Goal: Task Accomplishment & Management: Manage account settings

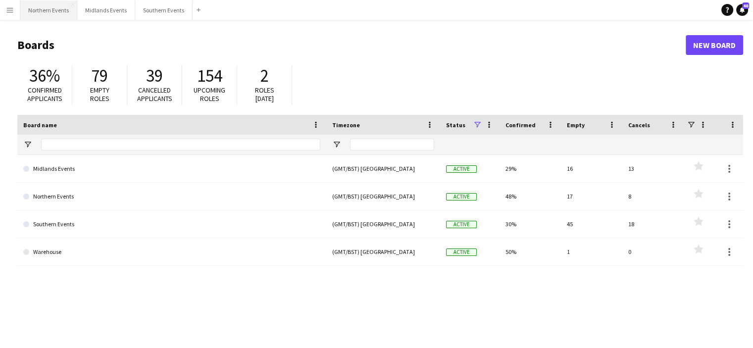
click at [42, 15] on button "Northern Events Close" at bounding box center [48, 9] width 57 height 19
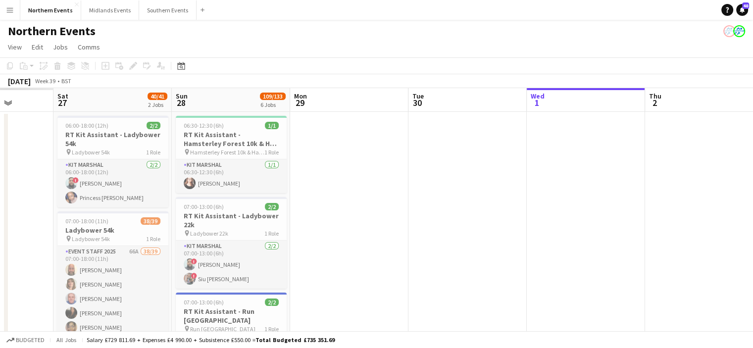
drag, startPoint x: 156, startPoint y: 194, endPoint x: 369, endPoint y: 211, distance: 213.1
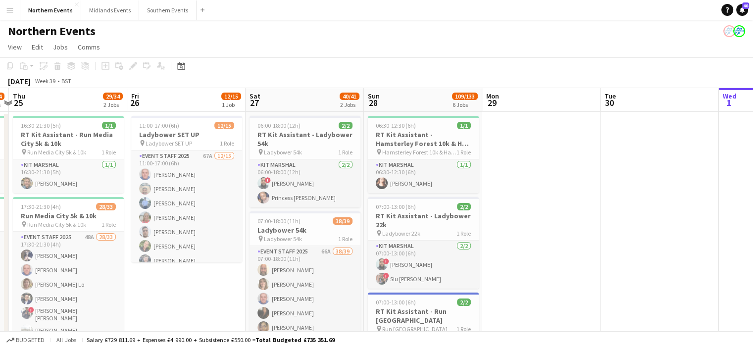
drag, startPoint x: 200, startPoint y: 225, endPoint x: 497, endPoint y: 202, distance: 297.4
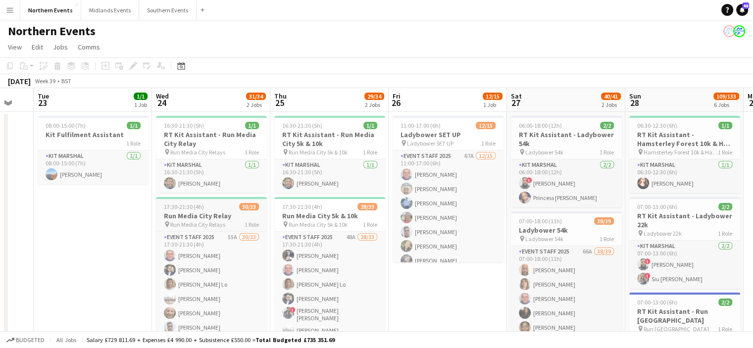
drag, startPoint x: 99, startPoint y: 246, endPoint x: 236, endPoint y: 223, distance: 139.0
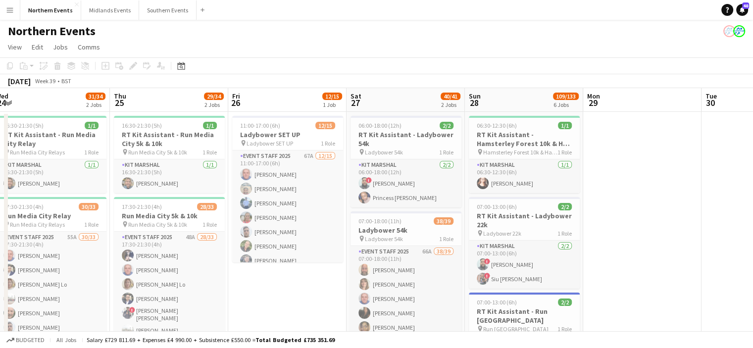
drag, startPoint x: 370, startPoint y: 226, endPoint x: 294, endPoint y: 225, distance: 76.2
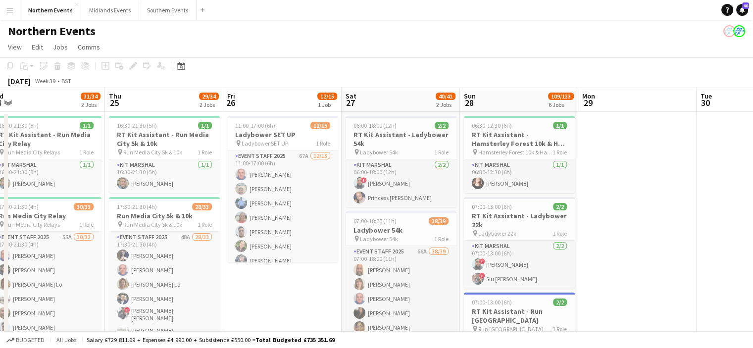
scroll to position [9, 0]
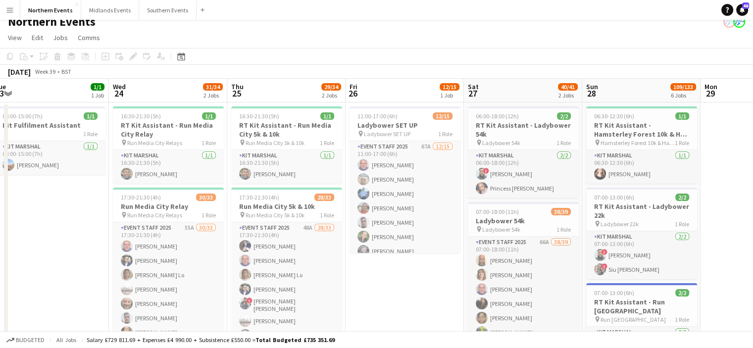
drag, startPoint x: 433, startPoint y: 205, endPoint x: 760, endPoint y: 224, distance: 327.7
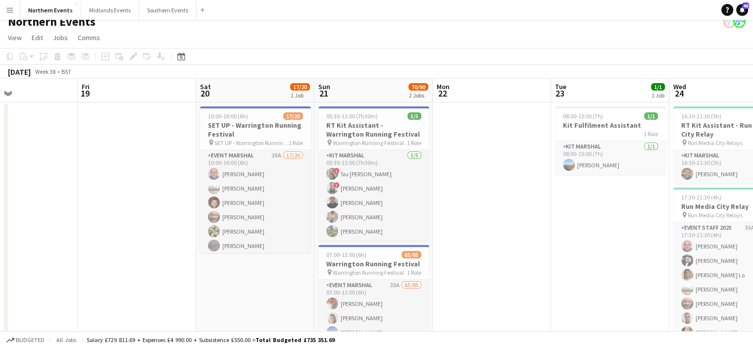
drag, startPoint x: 677, startPoint y: 215, endPoint x: 624, endPoint y: 210, distance: 53.2
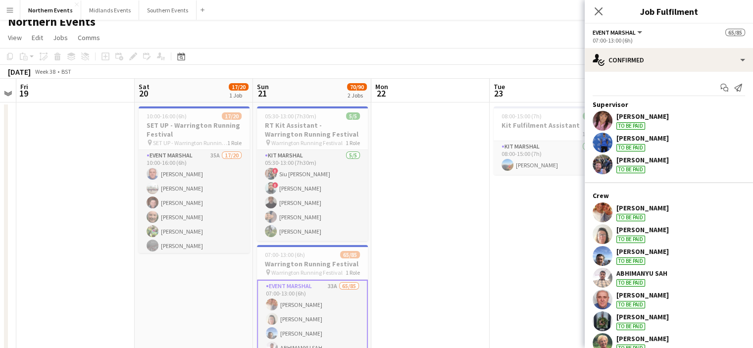
click at [10, 13] on app-icon "Menu" at bounding box center [10, 10] width 8 height 8
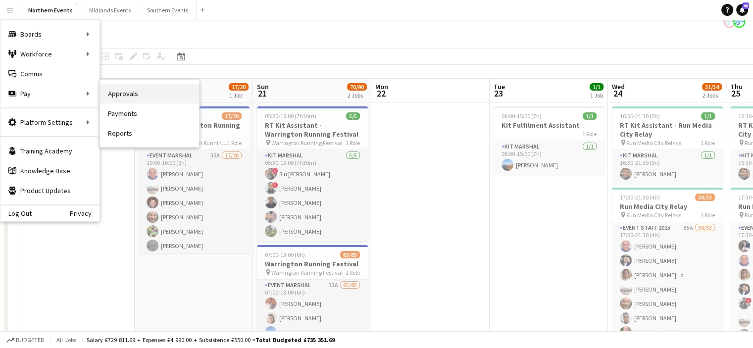
click at [125, 92] on link "Approvals" at bounding box center [149, 94] width 99 height 20
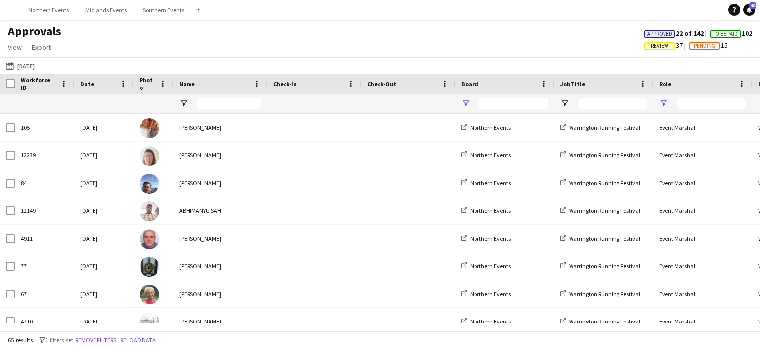
type input "**"
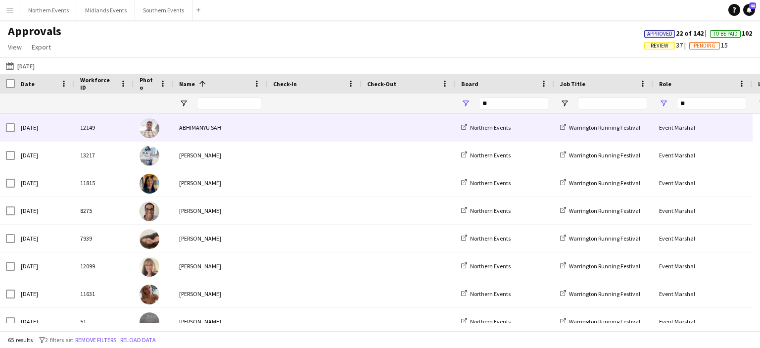
click at [207, 129] on div "ABHIMANYU SAH" at bounding box center [220, 127] width 94 height 27
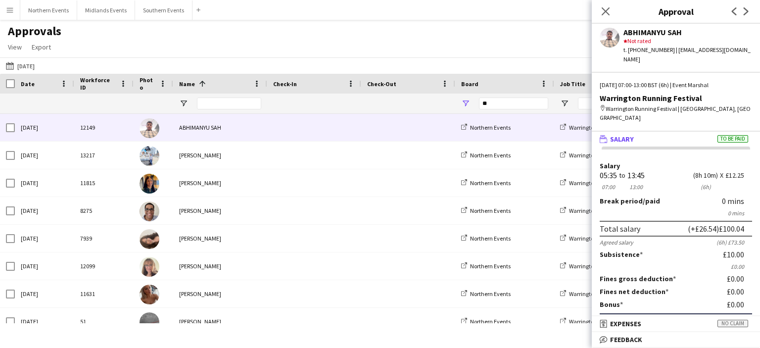
click at [13, 11] on app-icon "Menu" at bounding box center [10, 10] width 8 height 8
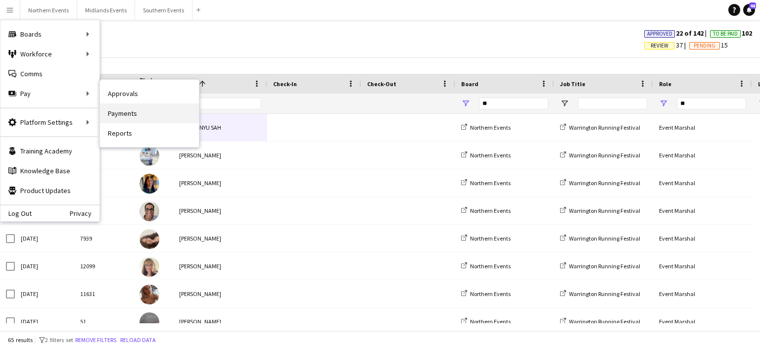
click at [115, 112] on link "Payments" at bounding box center [149, 113] width 99 height 20
